Goal: Feedback & Contribution: Leave review/rating

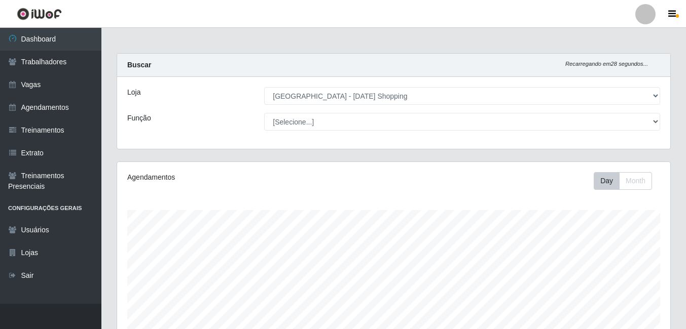
select select "471"
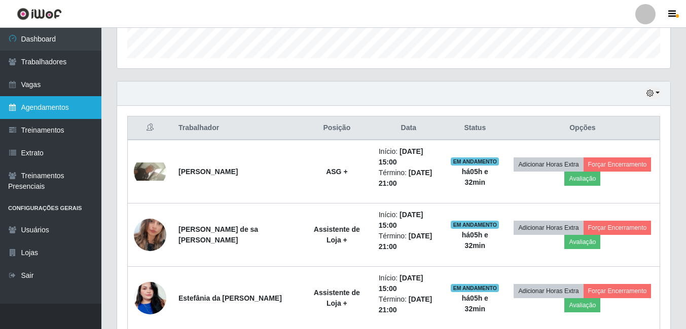
scroll to position [239, 0]
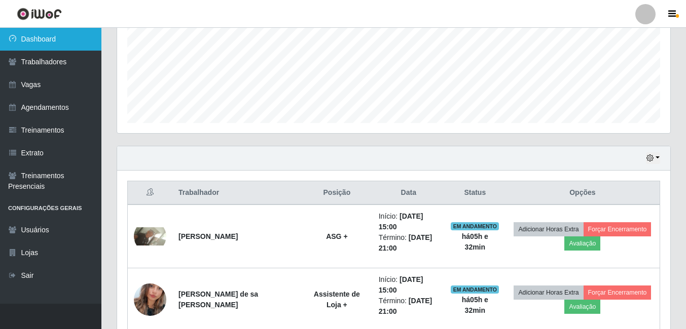
click at [54, 38] on link "Dashboard" at bounding box center [50, 39] width 101 height 23
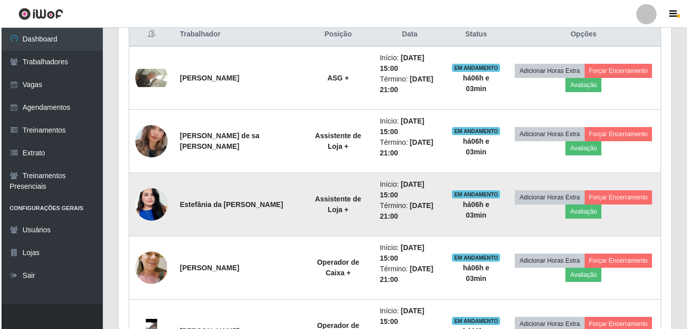
scroll to position [341, 0]
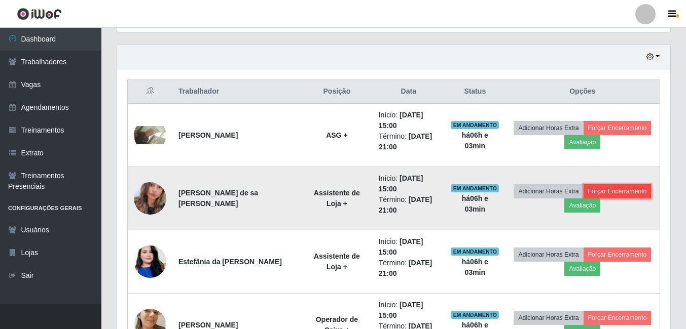
click at [610, 191] on button "Forçar Encerramento" at bounding box center [617, 191] width 68 height 14
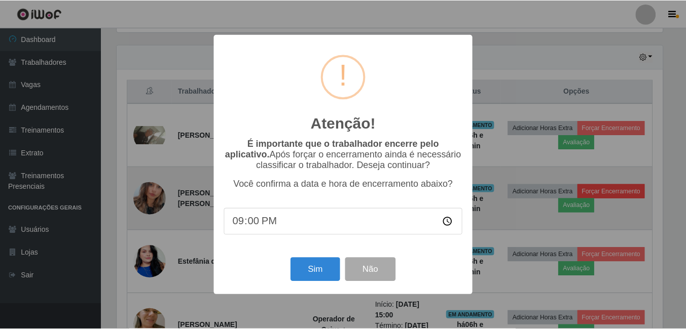
scroll to position [210, 548]
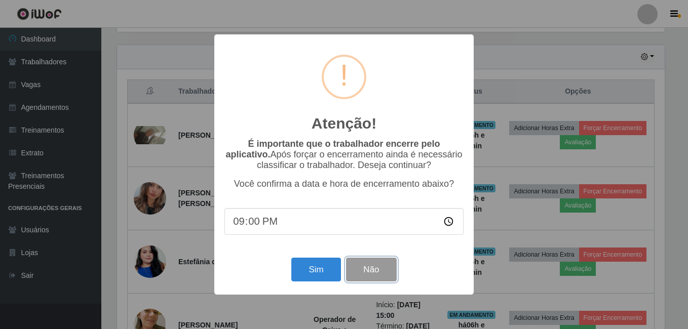
click at [381, 273] on button "Não" at bounding box center [371, 270] width 50 height 24
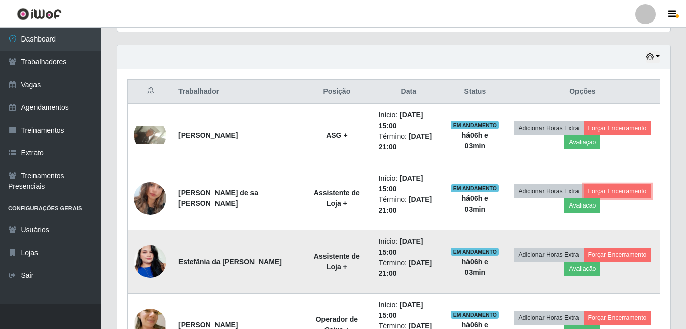
scroll to position [210, 553]
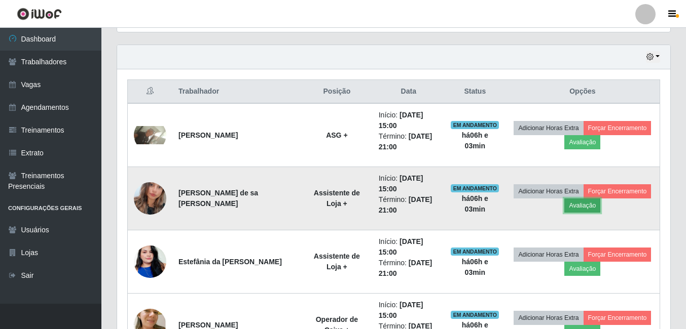
click at [580, 203] on button "Avaliação" at bounding box center [582, 206] width 36 height 14
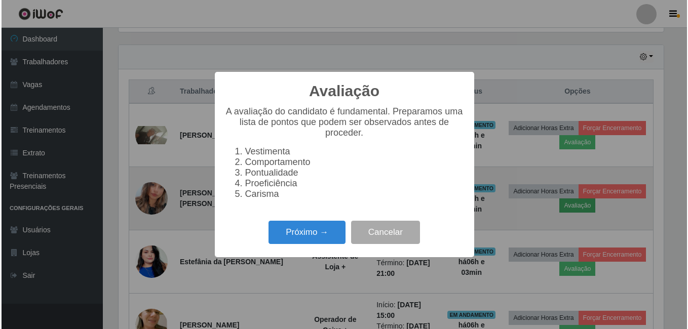
scroll to position [210, 548]
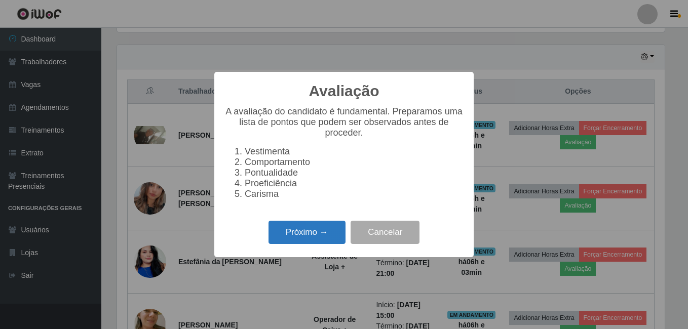
click at [292, 231] on button "Próximo →" at bounding box center [307, 233] width 77 height 24
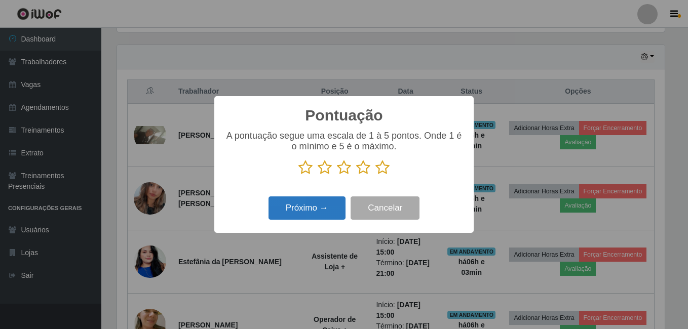
click at [304, 212] on button "Próximo →" at bounding box center [307, 209] width 77 height 24
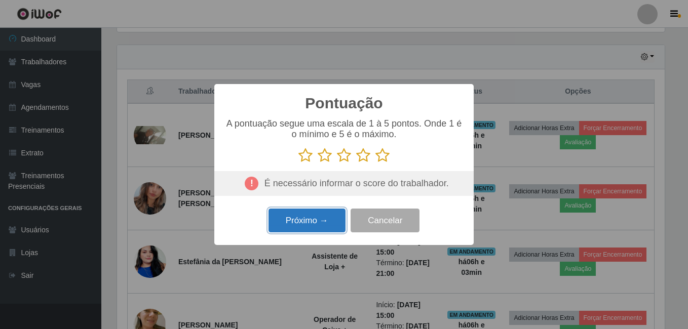
click at [320, 226] on button "Próximo →" at bounding box center [307, 221] width 77 height 24
click at [382, 158] on icon at bounding box center [383, 155] width 14 height 15
click at [376, 163] on input "radio" at bounding box center [376, 163] width 0 height 0
click at [320, 225] on button "Próximo →" at bounding box center [307, 221] width 77 height 24
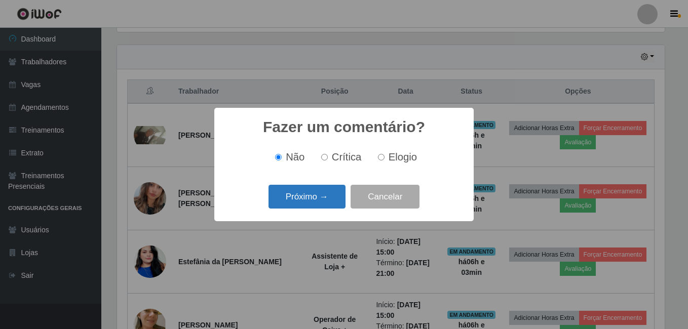
click at [324, 200] on button "Próximo →" at bounding box center [307, 197] width 77 height 24
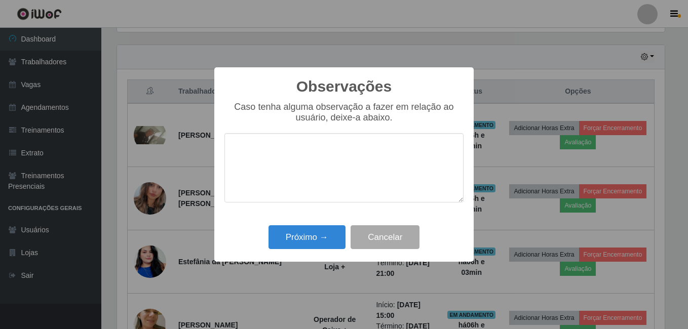
click at [262, 170] on textarea at bounding box center [344, 167] width 239 height 69
type textarea "N"
click at [280, 152] on textarea "MARAVILOSA" at bounding box center [344, 167] width 239 height 69
type textarea "MASA"
drag, startPoint x: 267, startPoint y: 153, endPoint x: 181, endPoint y: 157, distance: 86.3
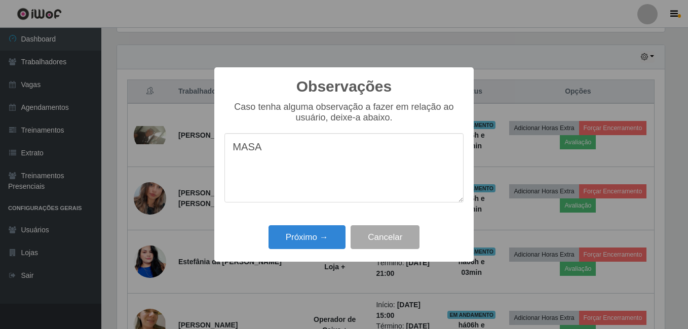
click at [181, 157] on div "Observações × Caso tenha alguma observação a fazer em relação ao usuário, deixe…" at bounding box center [344, 164] width 688 height 329
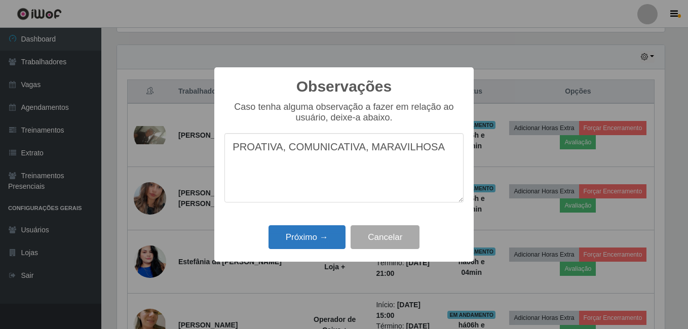
type textarea "PROATIVA, COMUNICATIVA, MARAVILHOSA"
click at [309, 238] on button "Próximo →" at bounding box center [307, 238] width 77 height 24
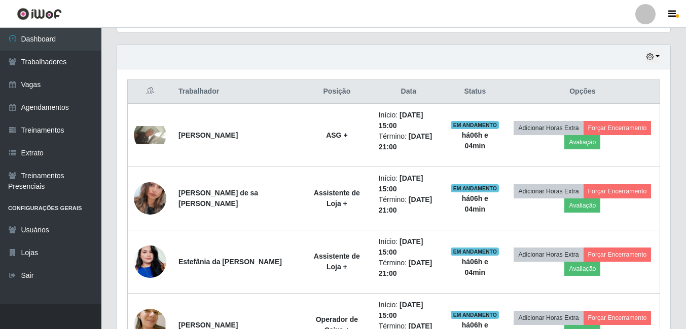
scroll to position [210, 553]
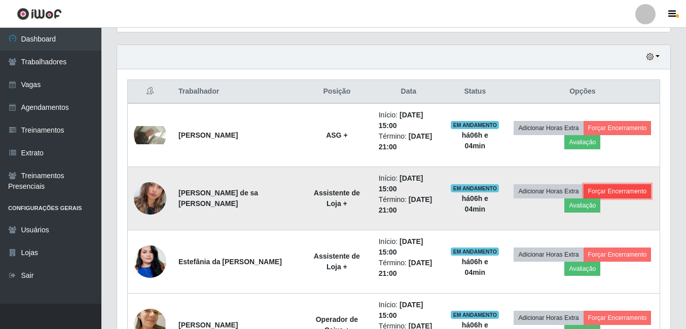
click at [609, 192] on button "Forçar Encerramento" at bounding box center [617, 191] width 68 height 14
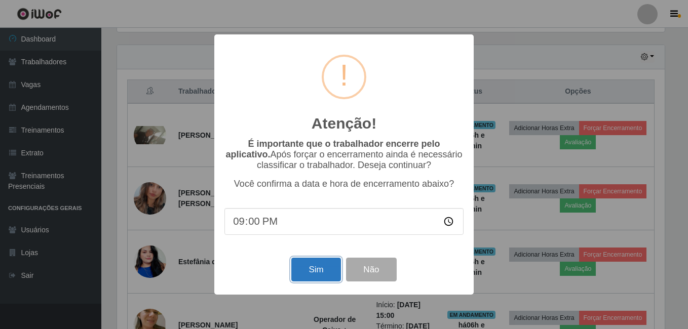
click at [322, 268] on button "Sim" at bounding box center [315, 270] width 49 height 24
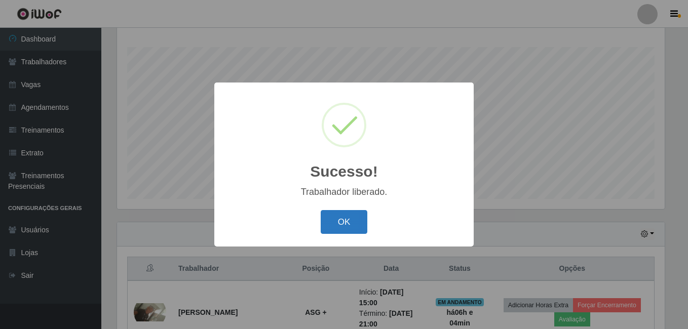
click at [344, 217] on button "OK" at bounding box center [344, 222] width 47 height 24
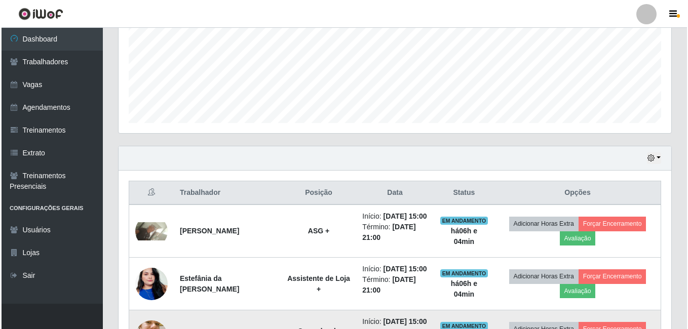
scroll to position [315, 0]
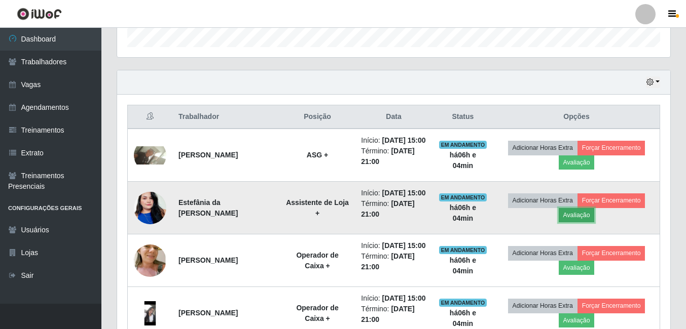
click at [579, 223] on button "Avaliação" at bounding box center [577, 215] width 36 height 14
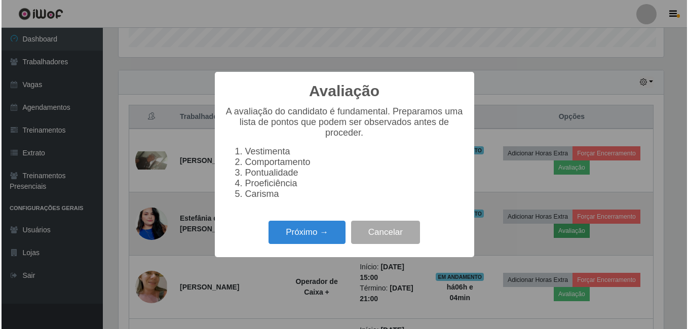
scroll to position [210, 548]
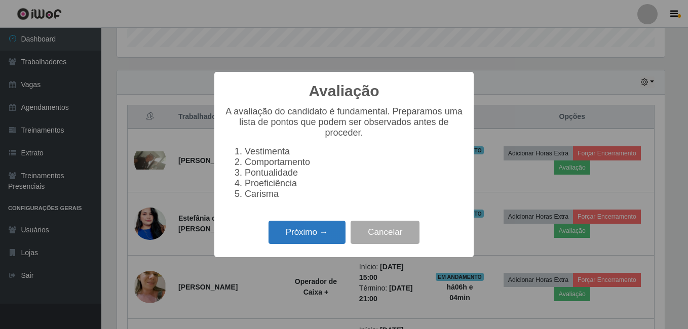
click at [299, 235] on button "Próximo →" at bounding box center [307, 233] width 77 height 24
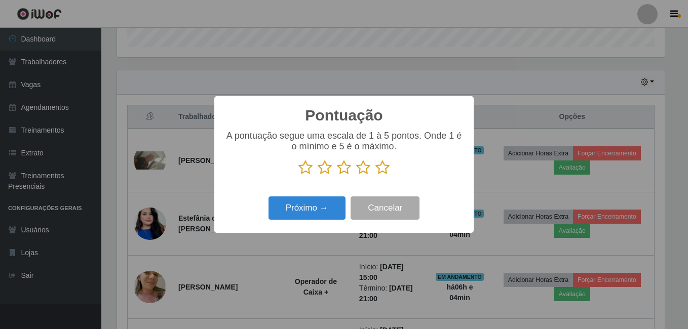
scroll to position [506638, 506300]
click at [315, 211] on button "Próximo →" at bounding box center [307, 209] width 77 height 24
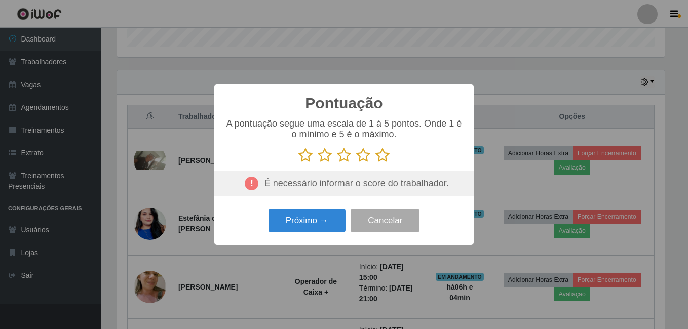
click at [377, 155] on icon at bounding box center [383, 155] width 14 height 15
click at [376, 163] on input "radio" at bounding box center [376, 163] width 0 height 0
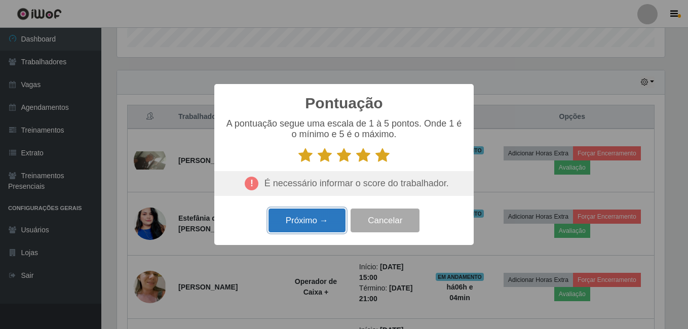
click at [314, 219] on button "Próximo →" at bounding box center [307, 221] width 77 height 24
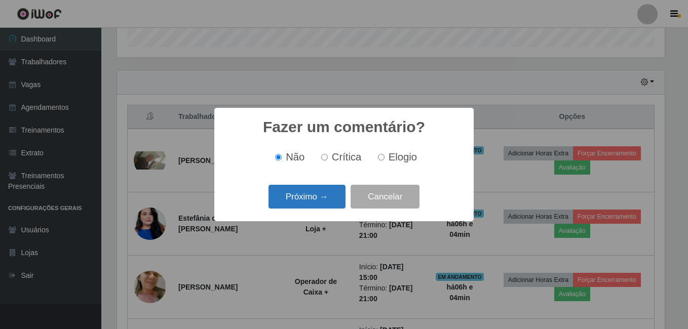
click at [320, 198] on button "Próximo →" at bounding box center [307, 197] width 77 height 24
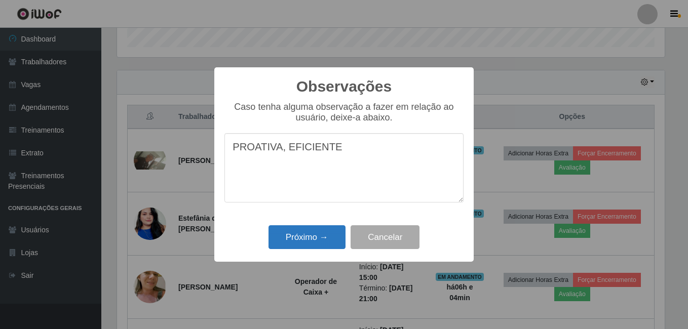
type textarea "PROATIVA, EFICIENTE"
click at [313, 237] on button "Próximo →" at bounding box center [307, 238] width 77 height 24
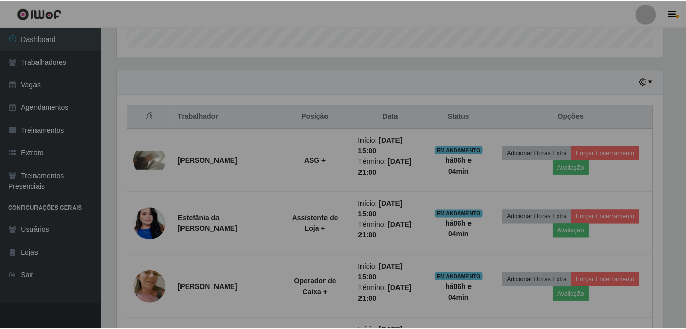
scroll to position [210, 553]
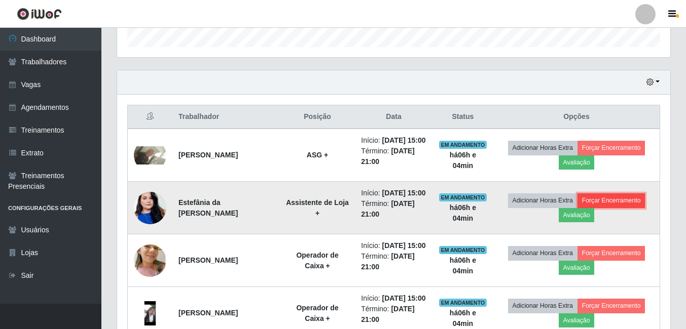
click at [608, 208] on button "Forçar Encerramento" at bounding box center [611, 201] width 68 height 14
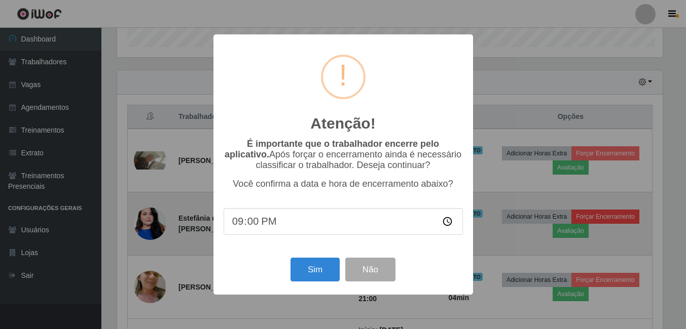
scroll to position [210, 548]
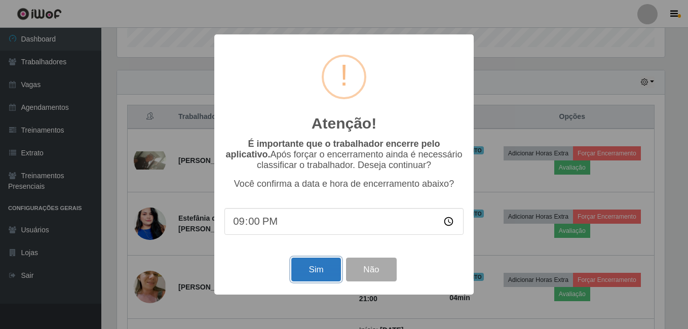
click at [301, 274] on button "Sim" at bounding box center [315, 270] width 49 height 24
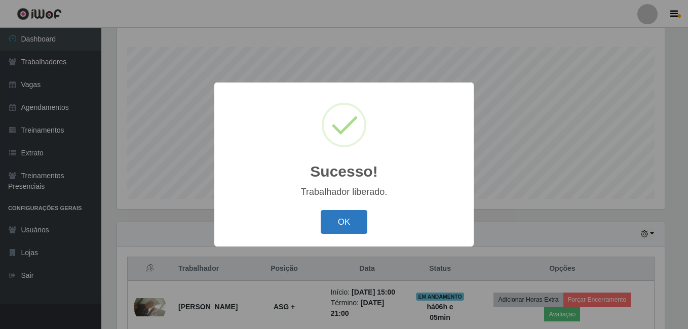
click at [352, 224] on button "OK" at bounding box center [344, 222] width 47 height 24
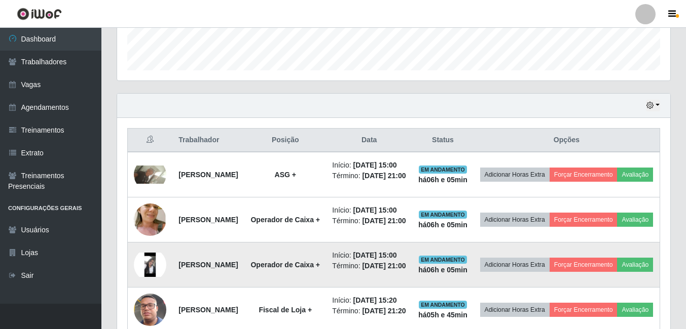
scroll to position [315, 0]
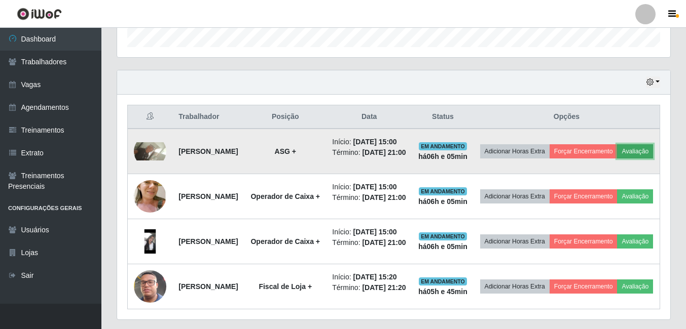
click at [617, 159] on button "Avaliação" at bounding box center [635, 151] width 36 height 14
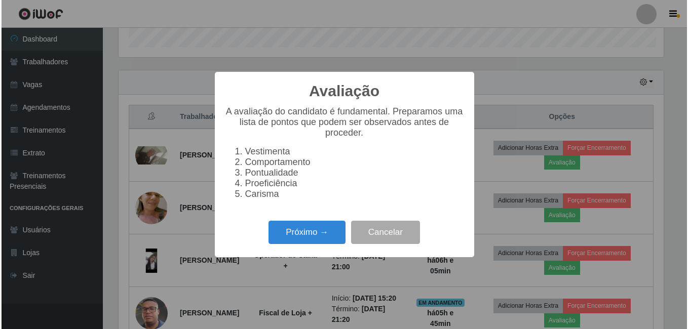
scroll to position [0, 0]
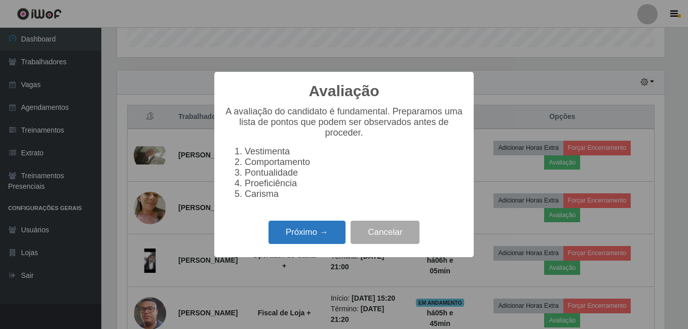
click at [309, 237] on button "Próximo →" at bounding box center [307, 233] width 77 height 24
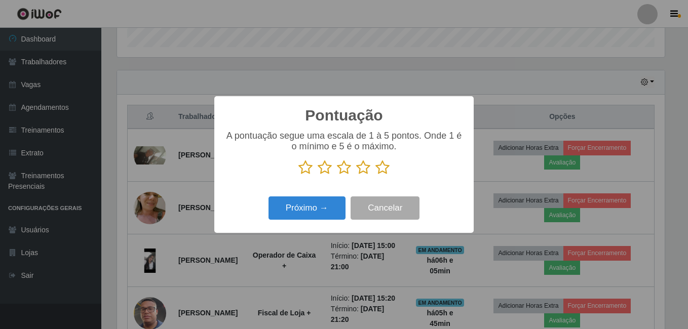
click at [385, 167] on icon at bounding box center [383, 167] width 14 height 15
click at [376, 175] on input "radio" at bounding box center [376, 175] width 0 height 0
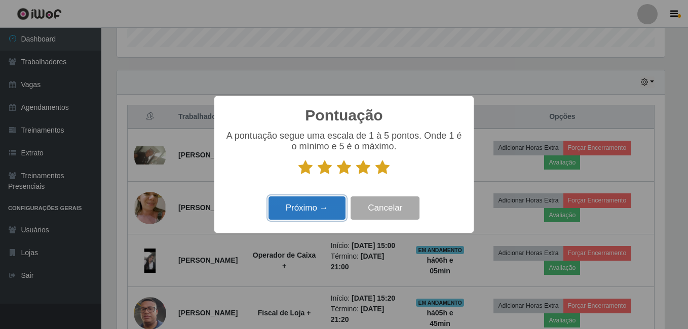
click at [327, 212] on button "Próximo →" at bounding box center [307, 209] width 77 height 24
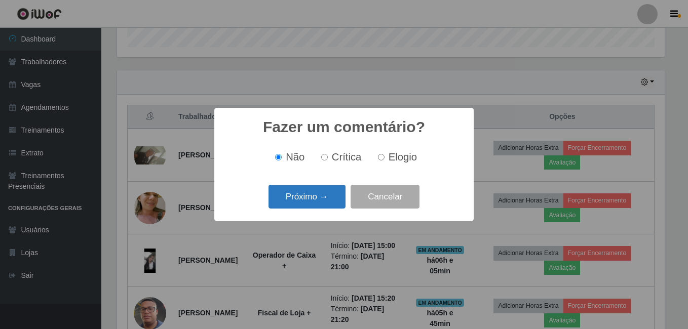
click at [325, 195] on button "Próximo →" at bounding box center [307, 197] width 77 height 24
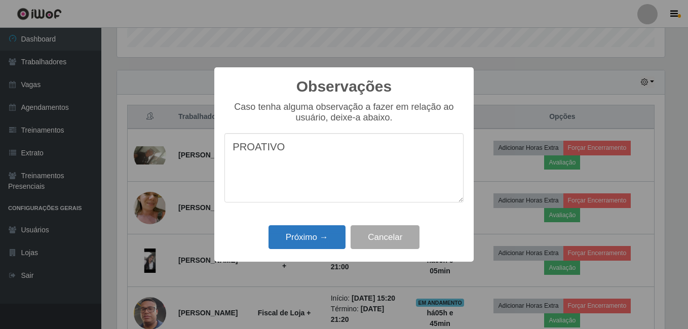
type textarea "PROATIVO"
click at [318, 237] on button "Próximo →" at bounding box center [307, 238] width 77 height 24
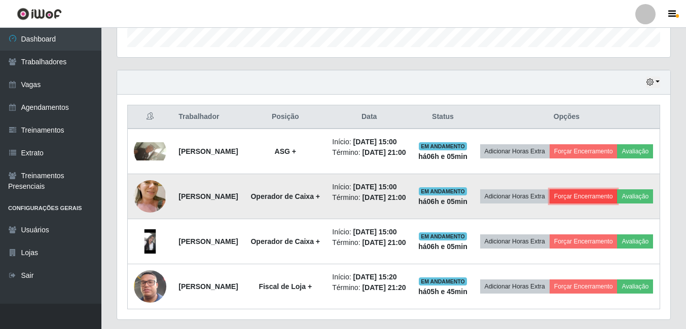
click at [594, 204] on button "Forçar Encerramento" at bounding box center [583, 197] width 68 height 14
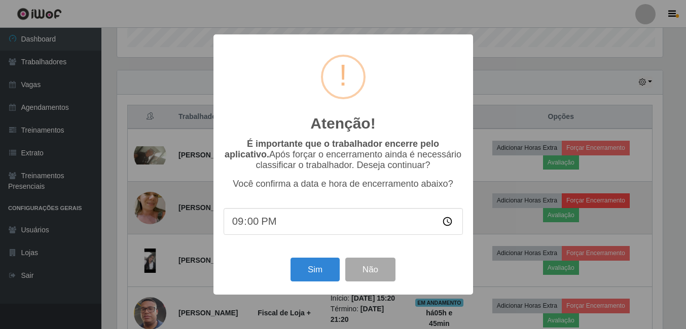
scroll to position [210, 548]
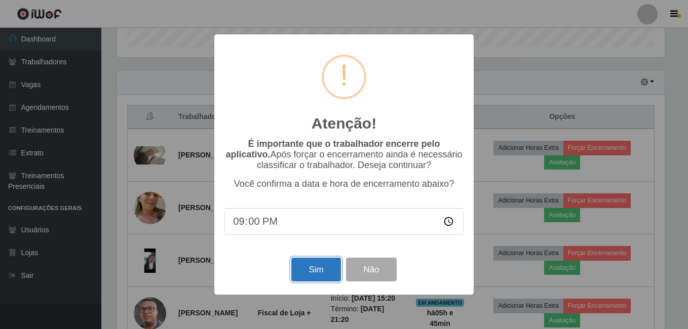
click at [311, 268] on button "Sim" at bounding box center [315, 270] width 49 height 24
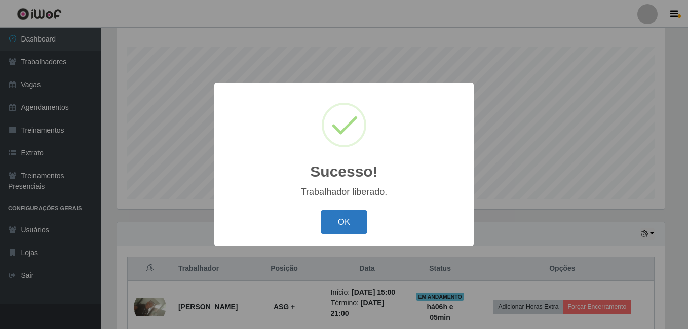
click at [353, 219] on button "OK" at bounding box center [344, 222] width 47 height 24
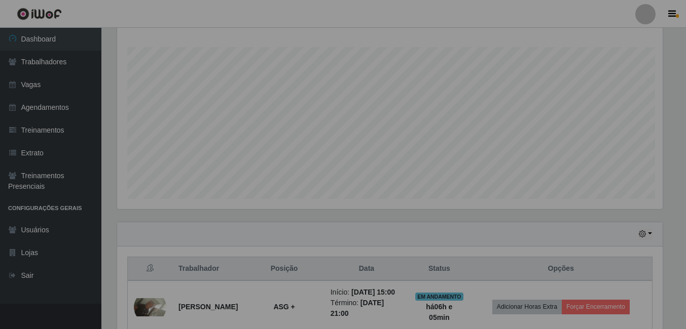
scroll to position [210, 553]
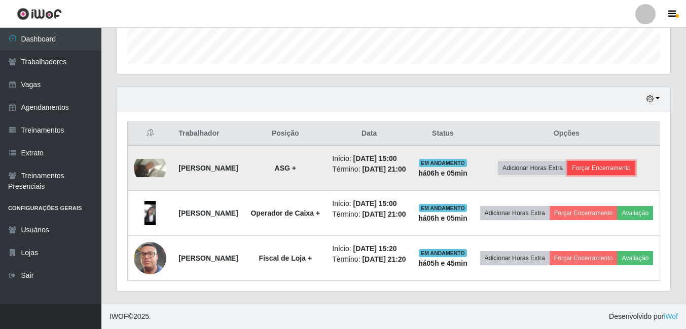
click at [635, 161] on button "Forçar Encerramento" at bounding box center [601, 168] width 68 height 14
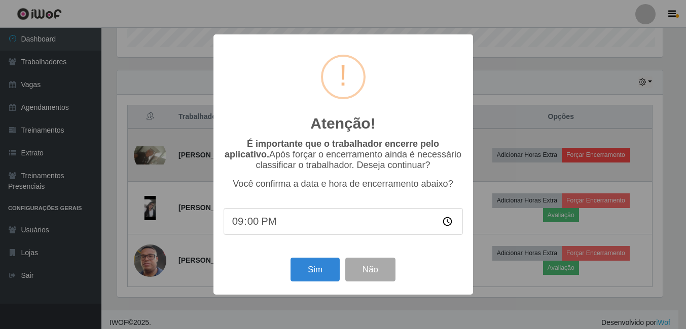
scroll to position [506638, 506300]
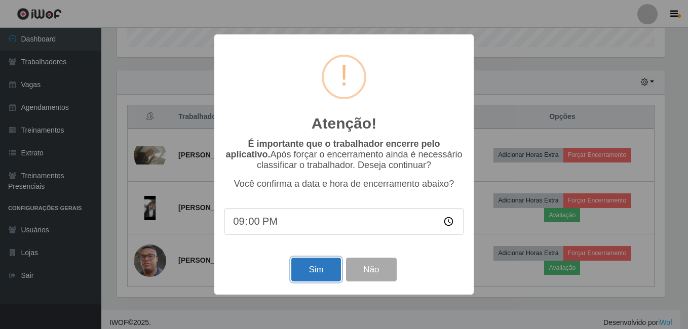
click at [315, 267] on button "Sim" at bounding box center [315, 270] width 49 height 24
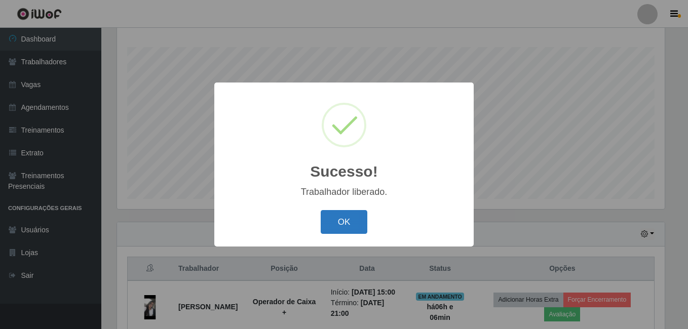
click at [353, 215] on button "OK" at bounding box center [344, 222] width 47 height 24
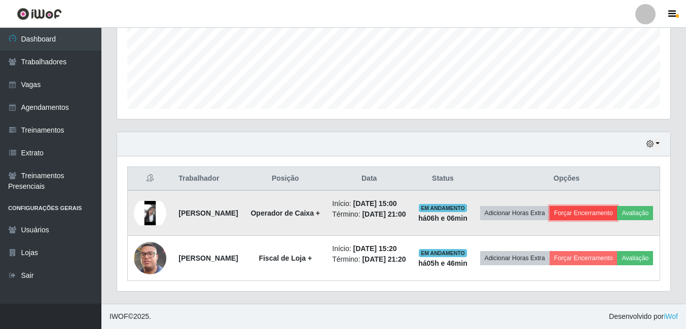
click at [617, 206] on button "Forçar Encerramento" at bounding box center [583, 213] width 68 height 14
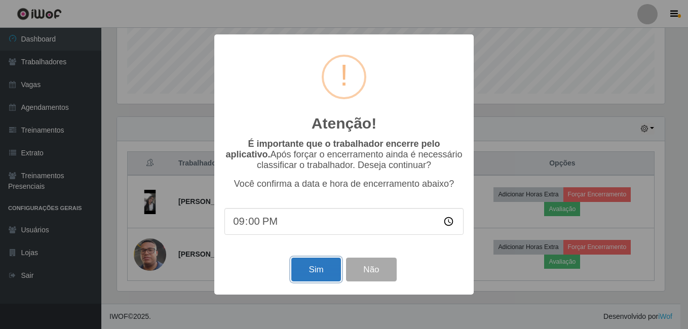
click at [307, 273] on button "Sim" at bounding box center [315, 270] width 49 height 24
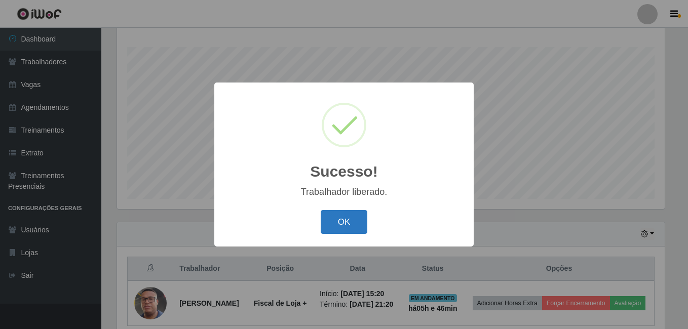
click at [348, 219] on button "OK" at bounding box center [344, 222] width 47 height 24
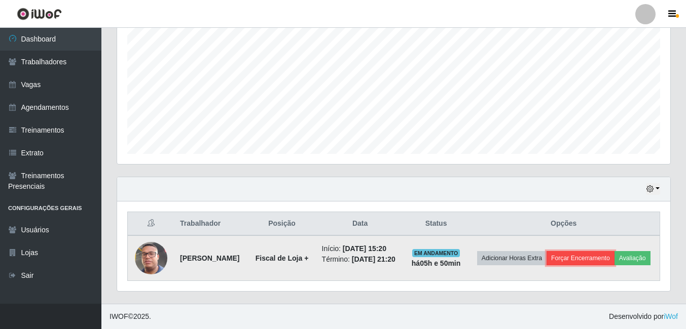
click at [614, 251] on button "Forçar Encerramento" at bounding box center [580, 258] width 68 height 14
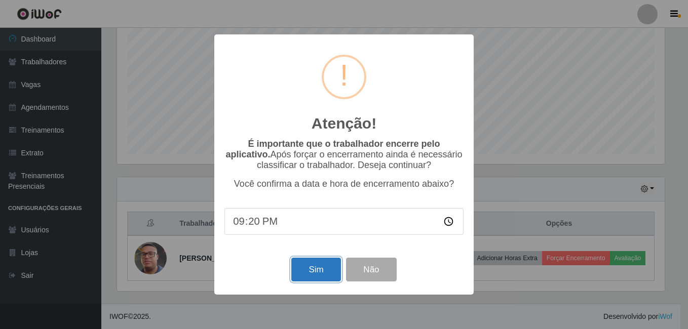
click at [324, 268] on button "Sim" at bounding box center [315, 270] width 49 height 24
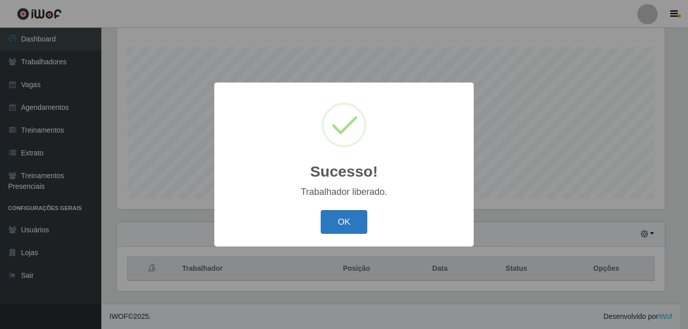
click at [356, 230] on button "OK" at bounding box center [344, 222] width 47 height 24
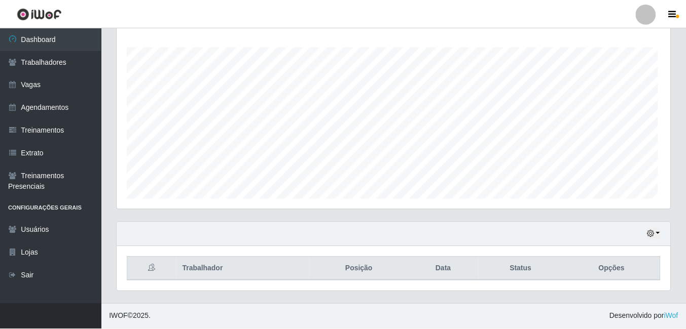
scroll to position [210, 553]
